Goal: Information Seeking & Learning: Learn about a topic

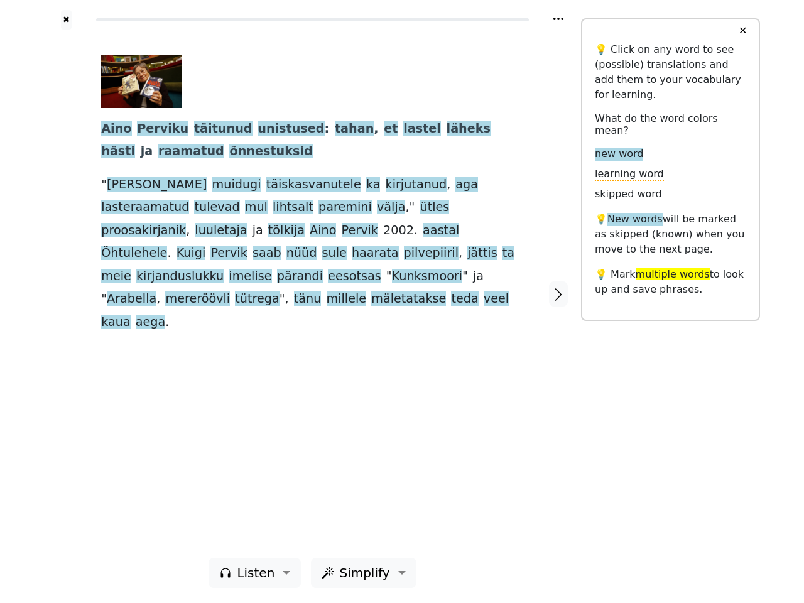
click at [402, 301] on div "[PERSON_NAME] täitunud unistused : tahan , et lastel läheks [PERSON_NAME] raama…" at bounding box center [313, 294] width 448 height 528
click at [558, 19] on icon at bounding box center [558, 19] width 10 height 3
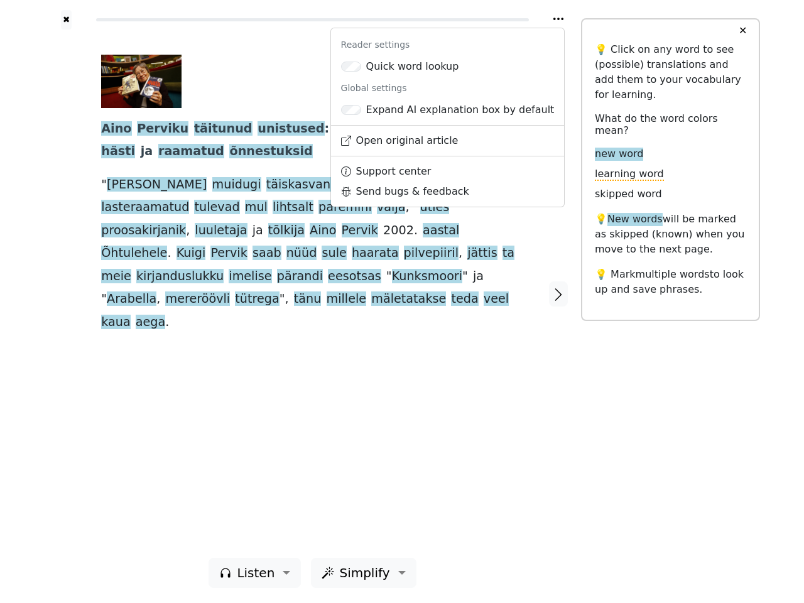
click at [66, 293] on div at bounding box center [66, 294] width 45 height 528
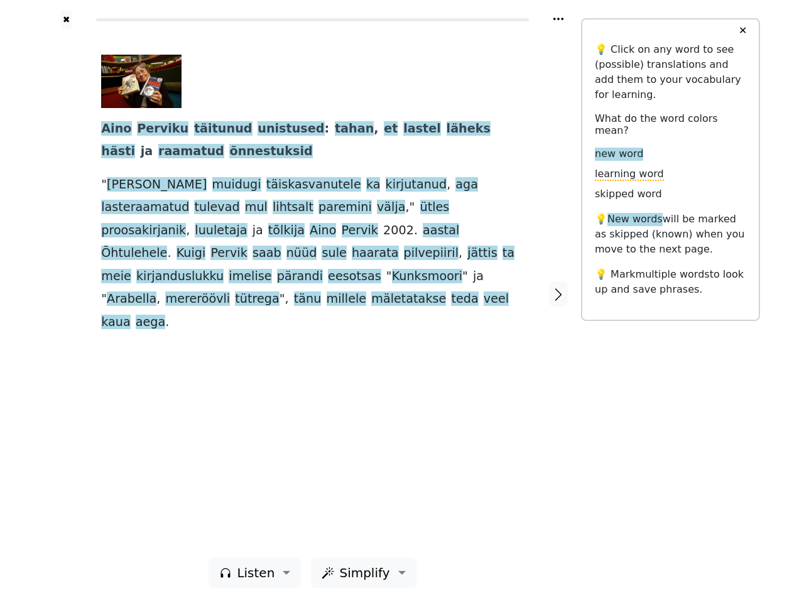
click at [312, 293] on div "[PERSON_NAME] täitunud unistused : tahan , et lastel läheks [PERSON_NAME] raama…" at bounding box center [313, 294] width 448 height 528
click at [114, 129] on span "Aino" at bounding box center [116, 129] width 30 height 16
click at [154, 129] on span "Perviku" at bounding box center [162, 129] width 51 height 16
click at [203, 129] on span "täitunud" at bounding box center [223, 129] width 58 height 16
click at [260, 129] on span "unistused" at bounding box center [290, 129] width 67 height 16
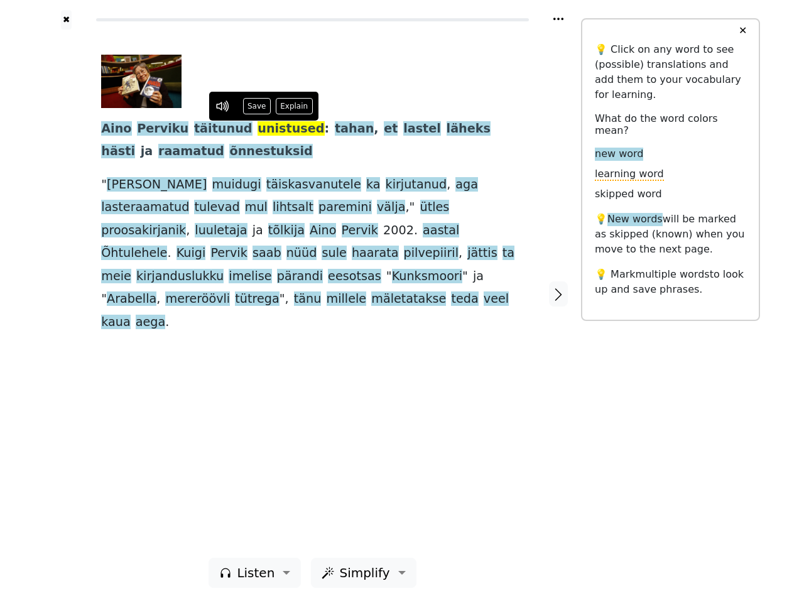
click at [335, 129] on span "tahan" at bounding box center [354, 129] width 39 height 16
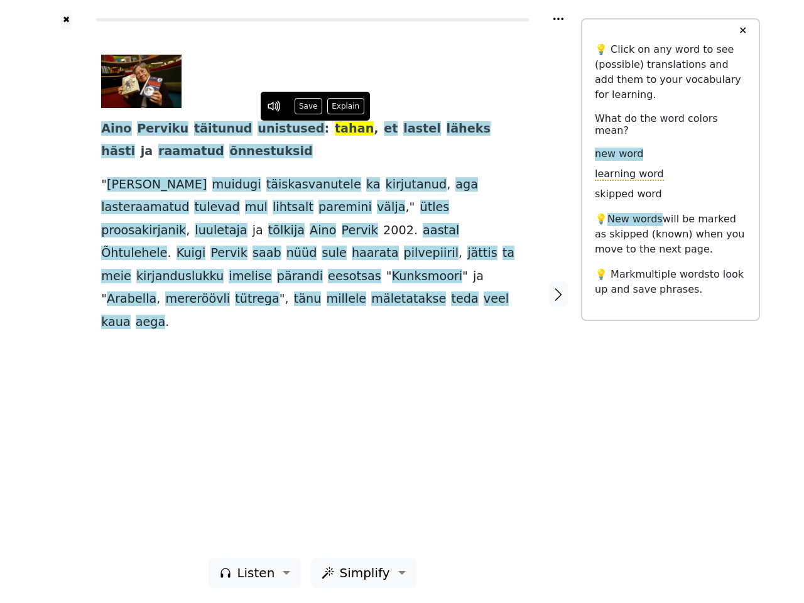
click at [384, 129] on span "et" at bounding box center [391, 129] width 14 height 16
